Goal: Complete application form

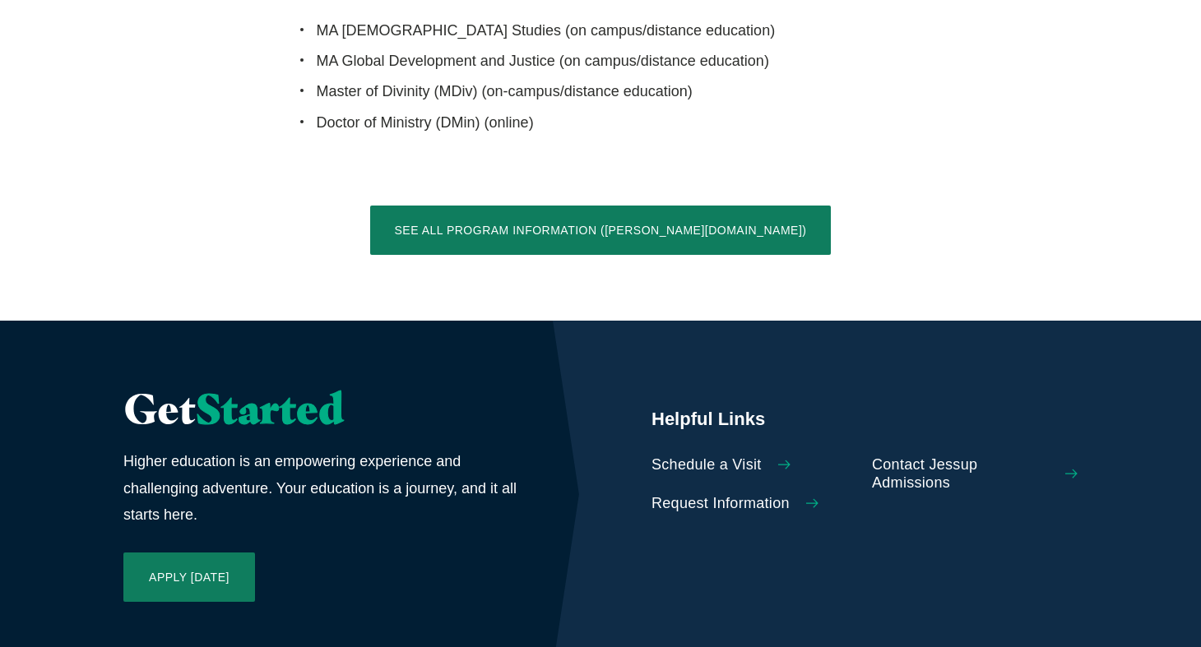
scroll to position [3454, 0]
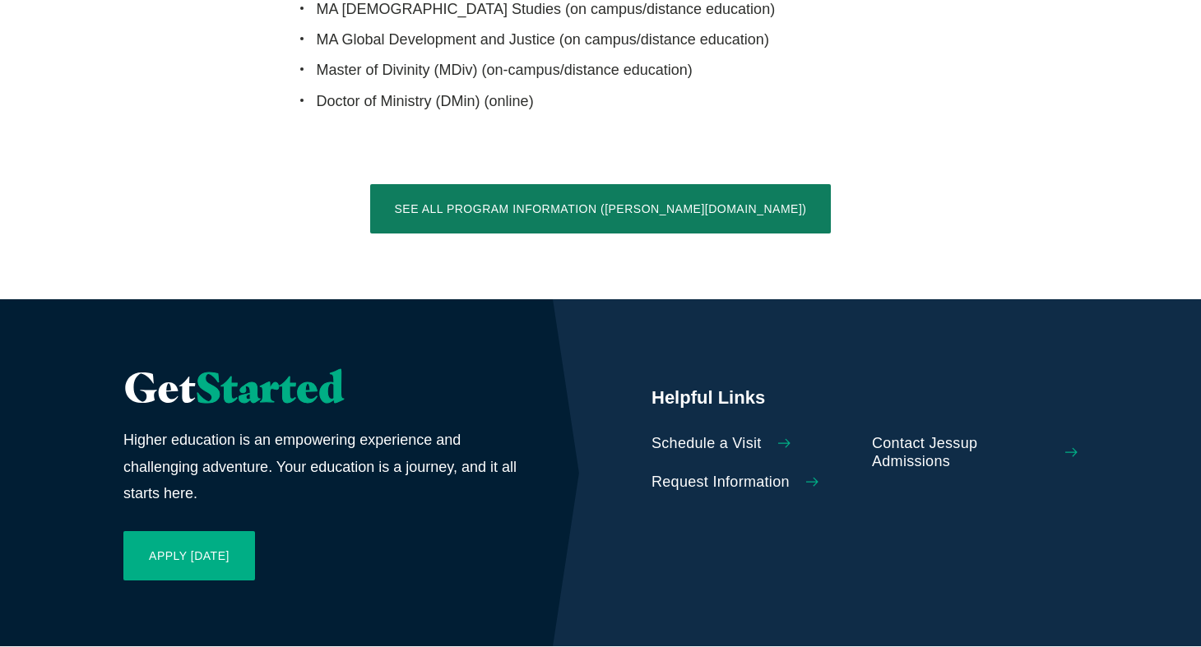
click at [224, 531] on link "Apply [DATE]" at bounding box center [189, 555] width 132 height 49
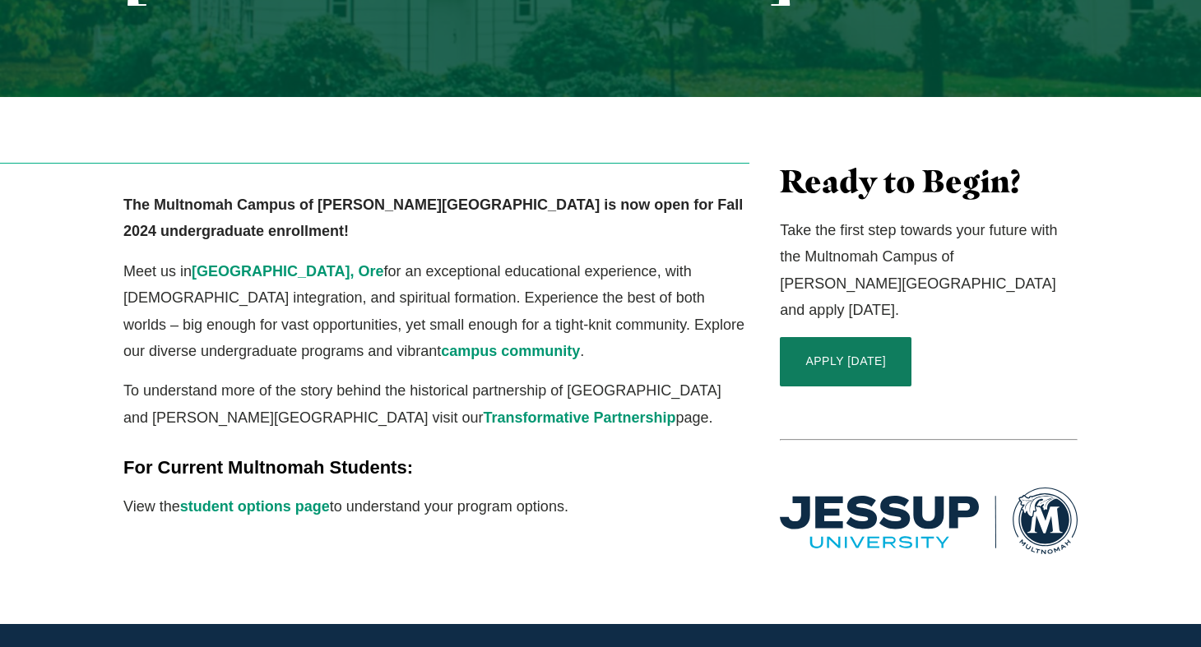
scroll to position [411, 0]
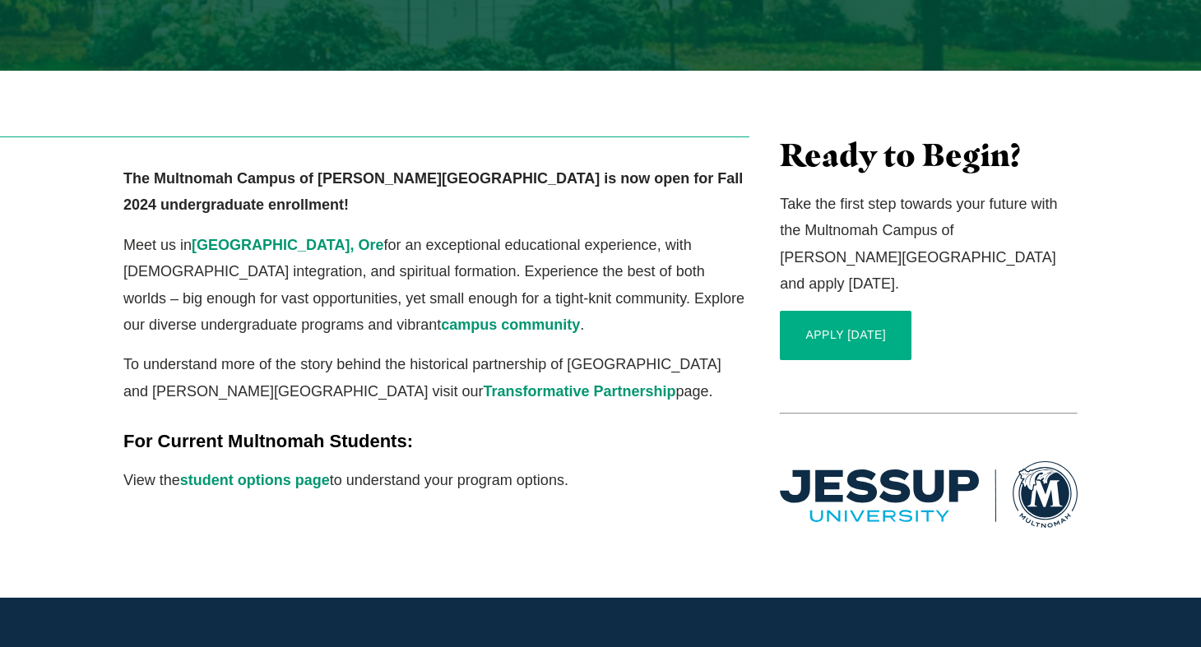
click at [813, 311] on link "APPLY TODAY" at bounding box center [846, 335] width 132 height 49
click at [254, 472] on link "student options page" at bounding box center [255, 480] width 150 height 16
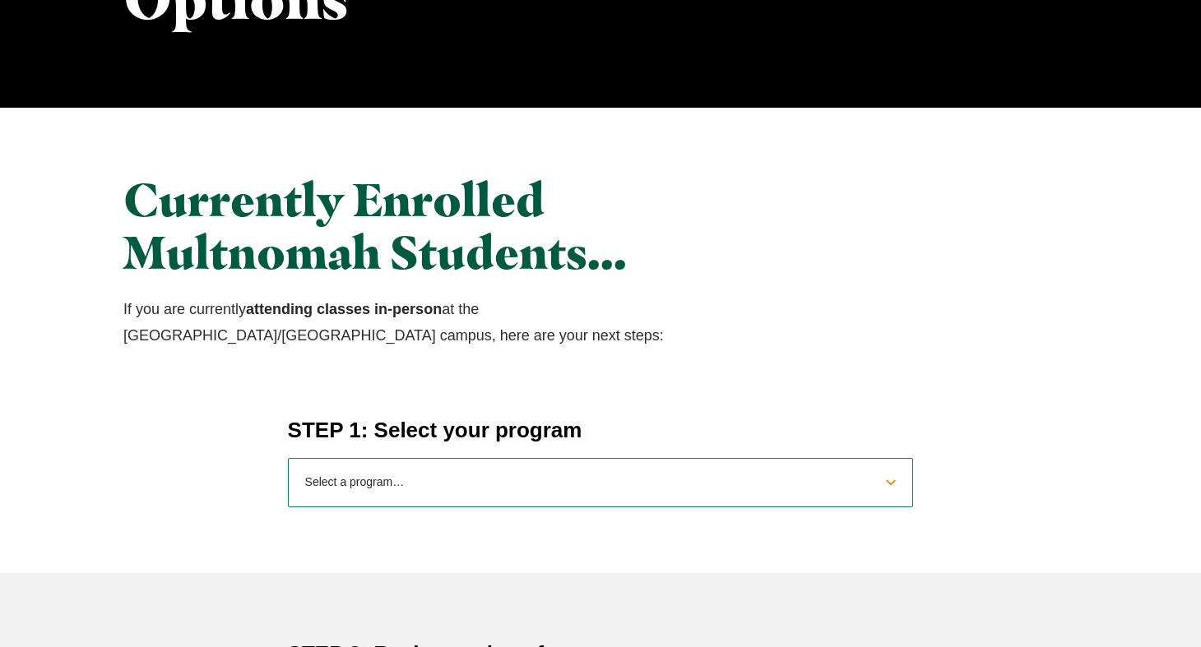
scroll to position [493, 0]
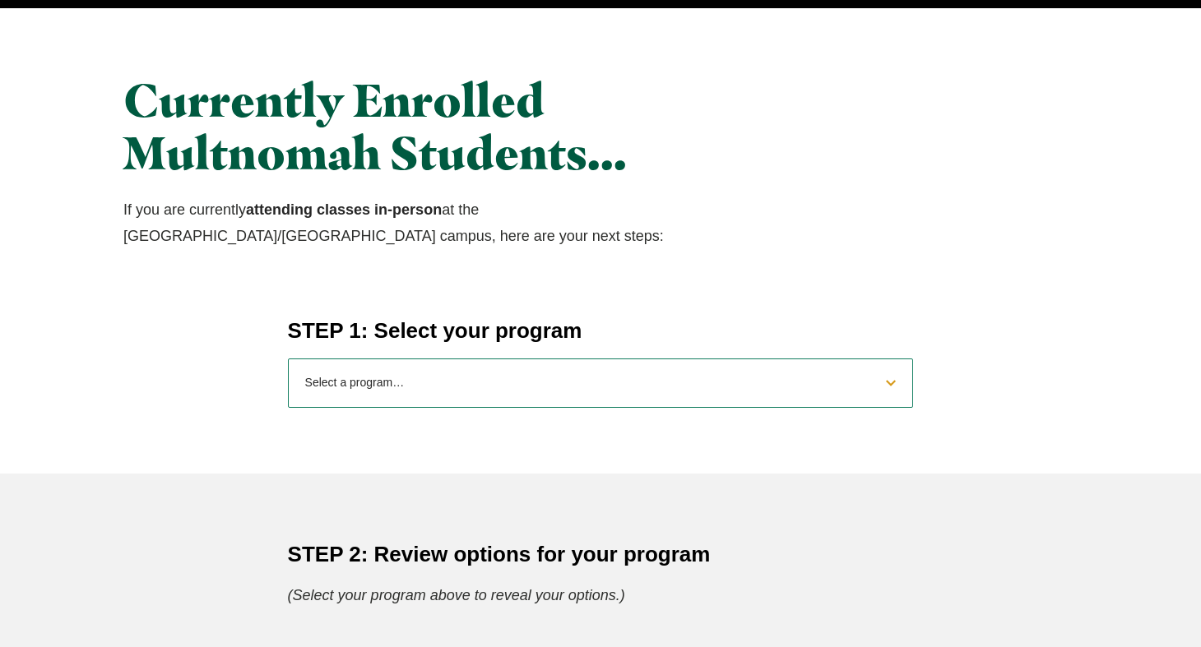
click at [478, 387] on select "Select a program… BS [DEMOGRAPHIC_DATA] and Theology BS Biology BS Business Adm…" at bounding box center [601, 383] width 626 height 49
select select "2025businessadministration"
click at [288, 359] on select "Select a program… BS [DEMOGRAPHIC_DATA] and Theology BS Biology BS Business Adm…" at bounding box center [601, 383] width 626 height 49
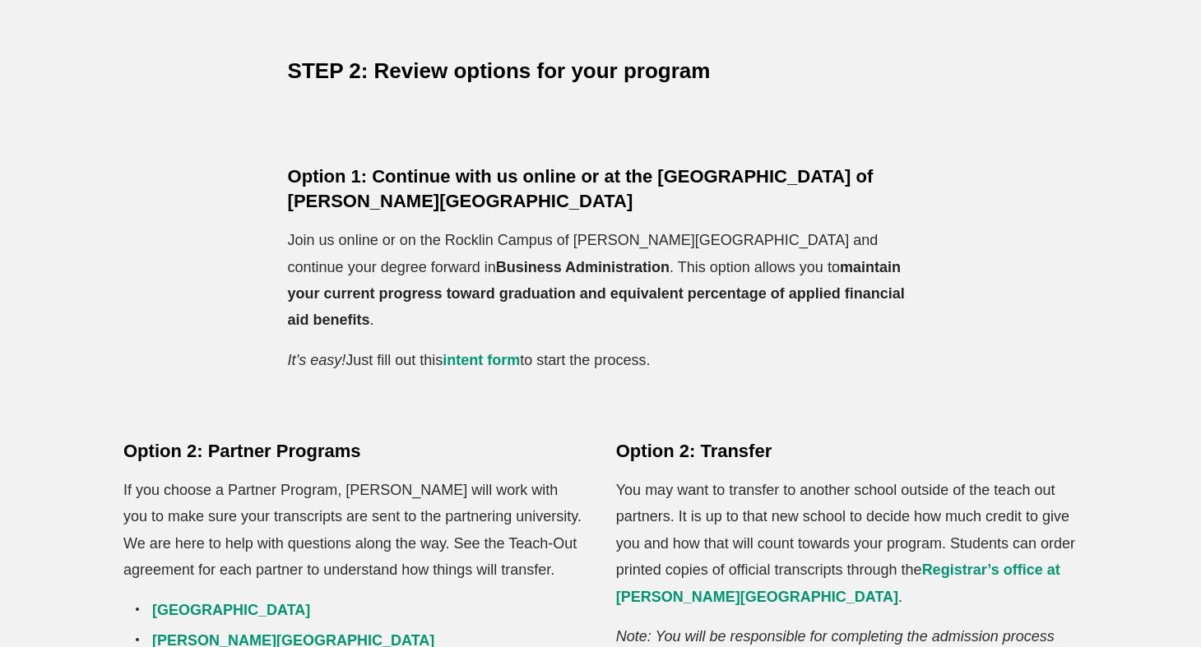
scroll to position [987, 0]
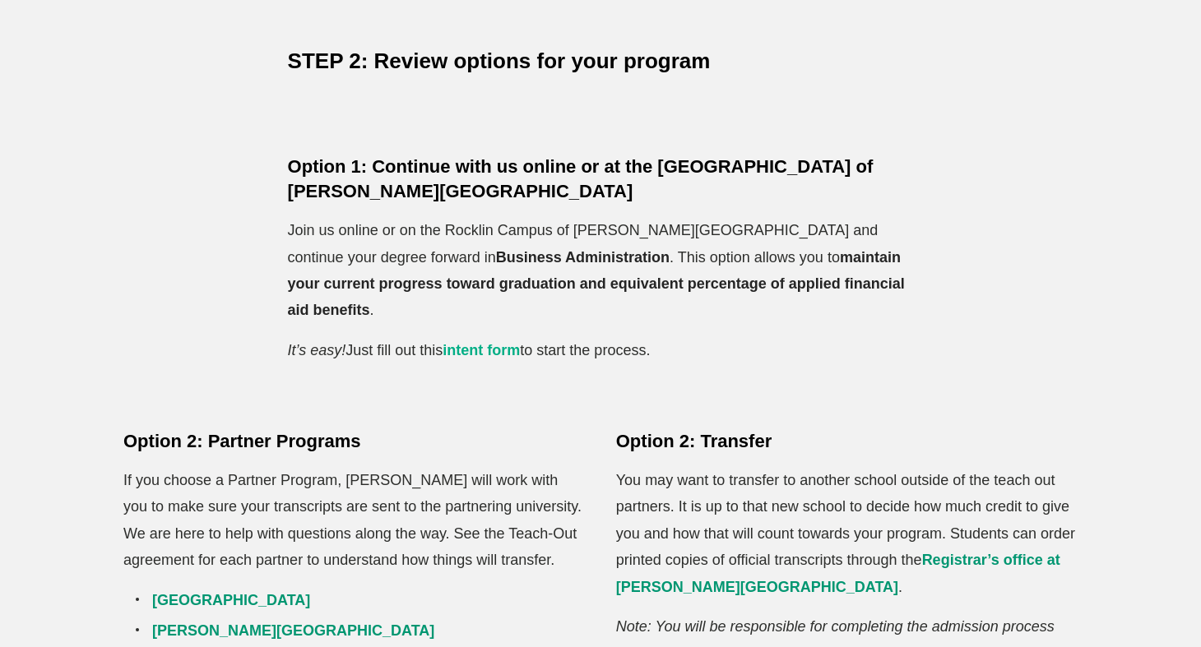
click at [493, 342] on link "intent form" at bounding box center [480, 350] width 77 height 16
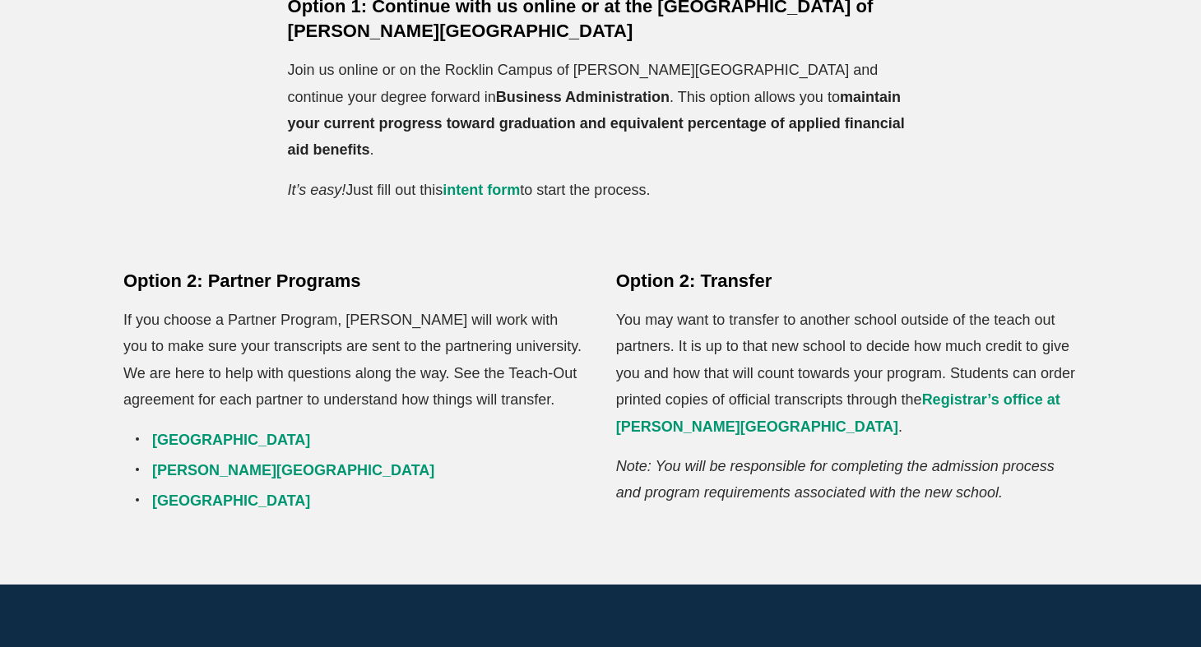
scroll to position [1151, 0]
